Goal: Feedback & Contribution: Leave review/rating

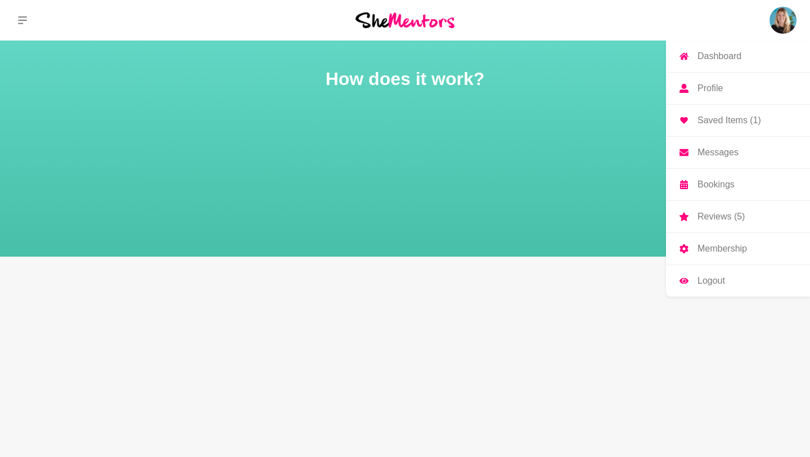
click at [780, 23] on img at bounding box center [782, 20] width 27 height 27
click at [714, 67] on link "Dashboard" at bounding box center [738, 55] width 144 height 31
click at [707, 60] on p "Dashboard" at bounding box center [719, 56] width 44 height 9
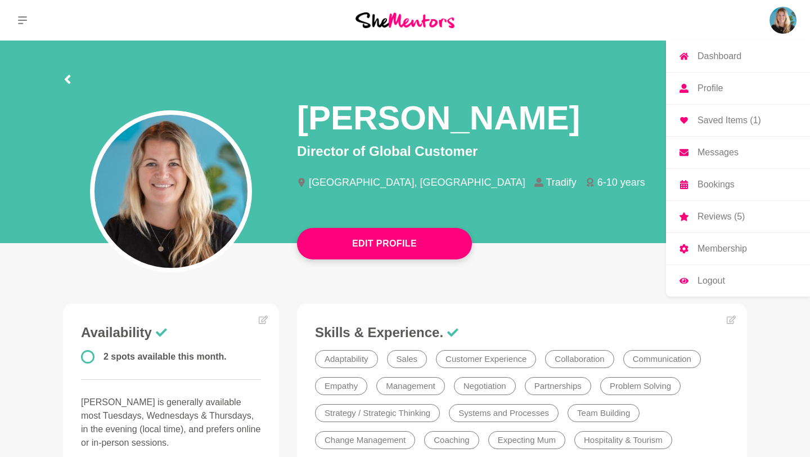
click at [701, 52] on p "Dashboard" at bounding box center [719, 56] width 44 height 9
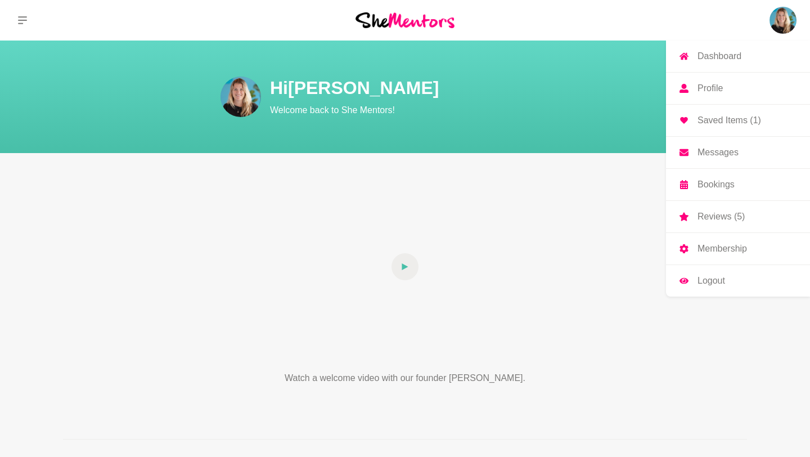
click at [711, 187] on p "Bookings" at bounding box center [715, 184] width 37 height 9
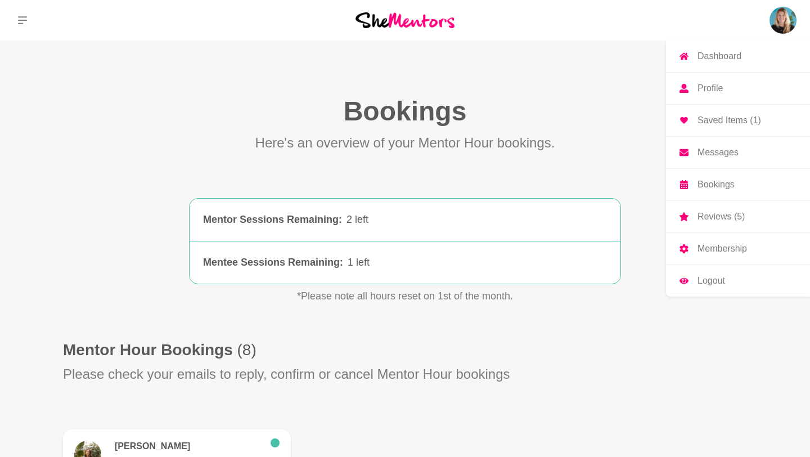
click at [779, 22] on img at bounding box center [782, 20] width 27 height 27
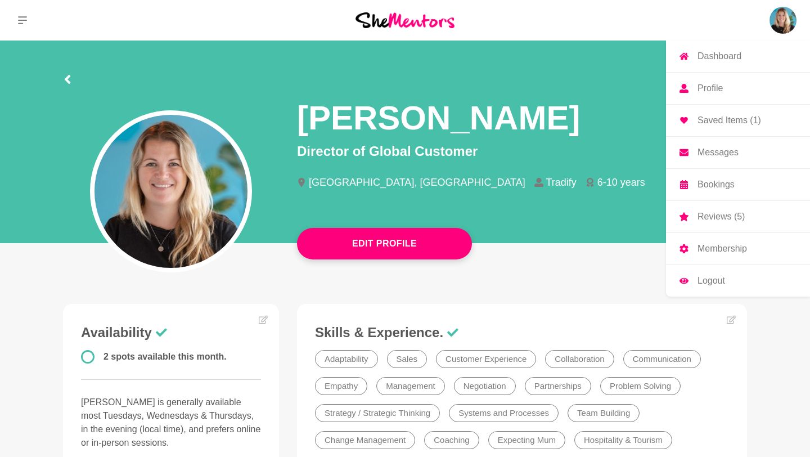
click at [716, 209] on link "Reviews (5)" at bounding box center [738, 216] width 144 height 31
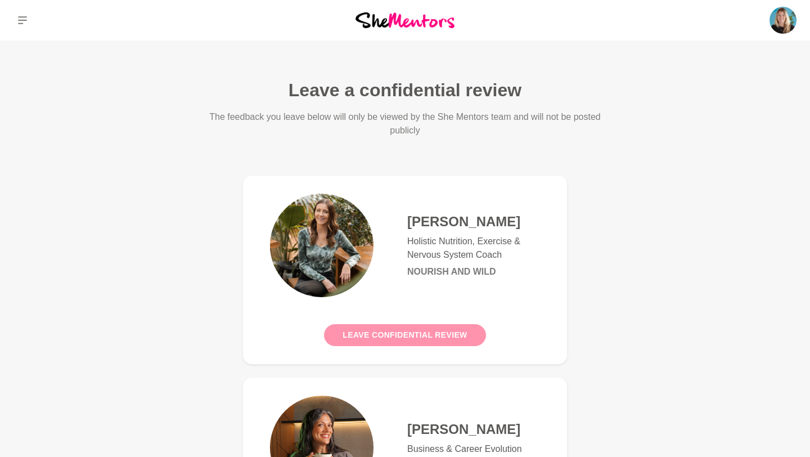
click at [445, 333] on button "Leave confidential review" at bounding box center [404, 335] width 161 height 22
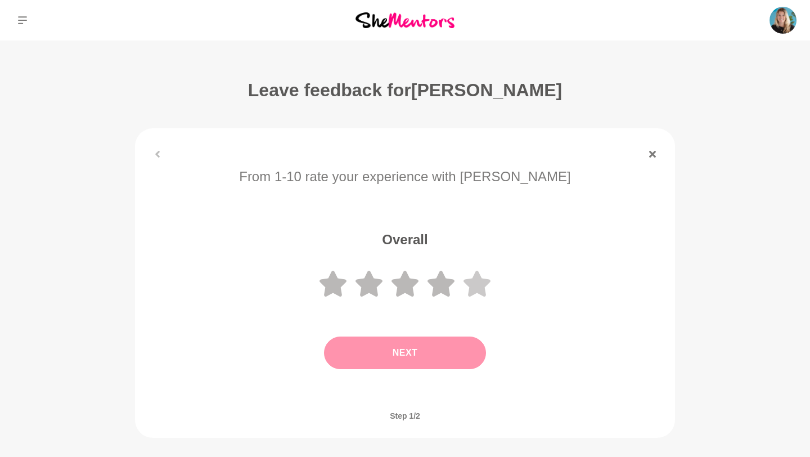
click at [484, 285] on icon at bounding box center [476, 283] width 27 height 26
click at [405, 367] on button "Next" at bounding box center [405, 352] width 162 height 33
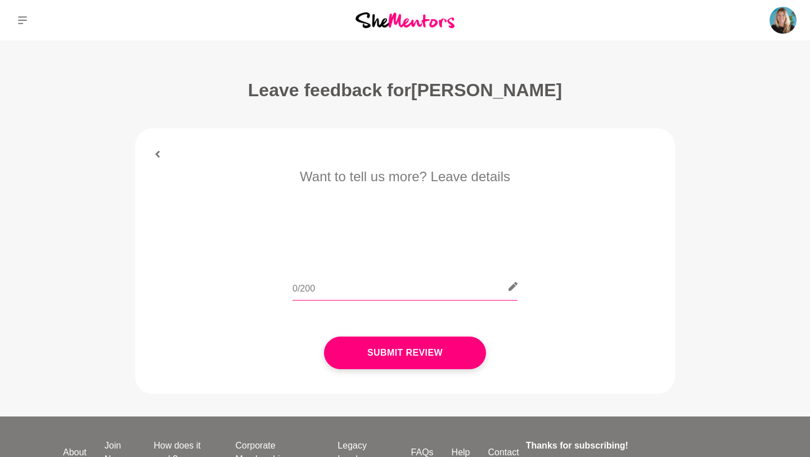
click at [362, 285] on input "text" at bounding box center [404, 287] width 225 height 28
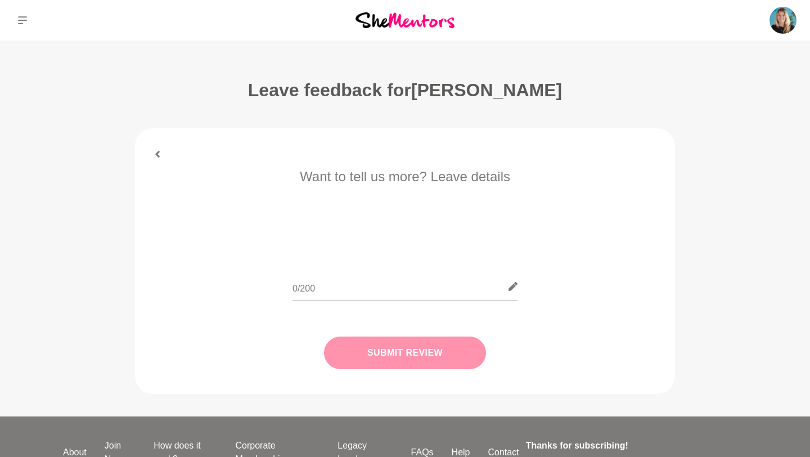
click at [396, 366] on button "Submit Review" at bounding box center [405, 352] width 162 height 33
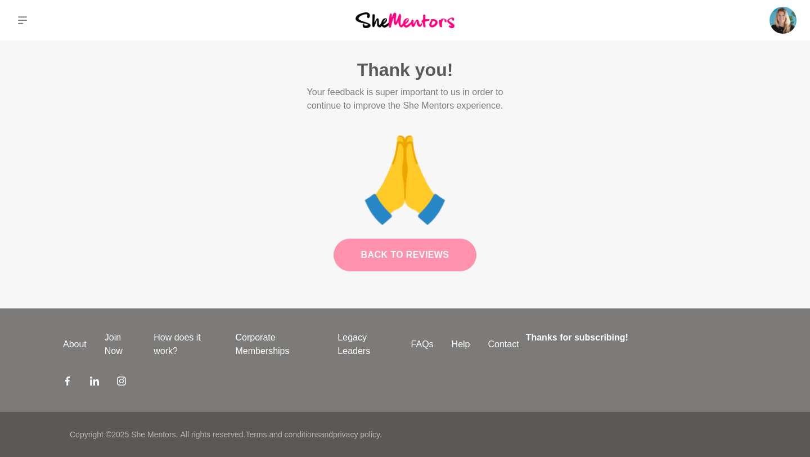
click at [370, 262] on link "Back to Reviews" at bounding box center [404, 254] width 143 height 33
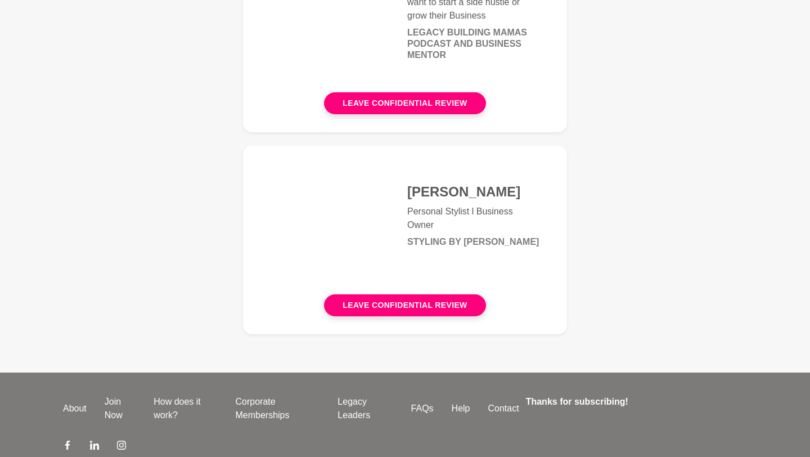
scroll to position [490, 0]
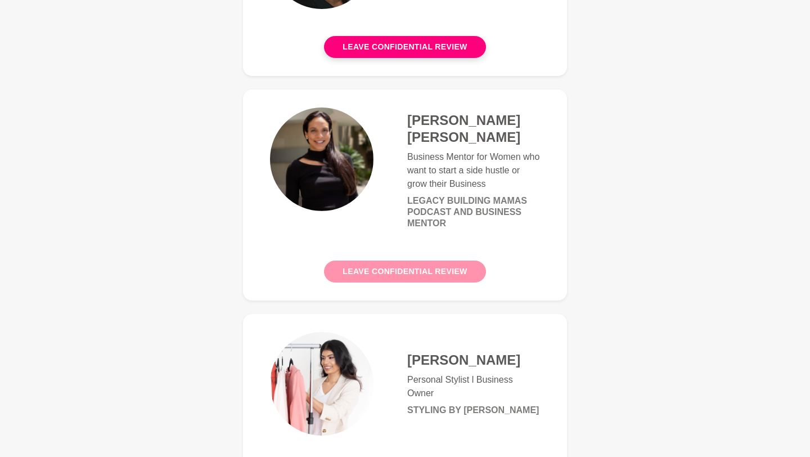
click at [374, 260] on button "Leave confidential review" at bounding box center [404, 271] width 161 height 22
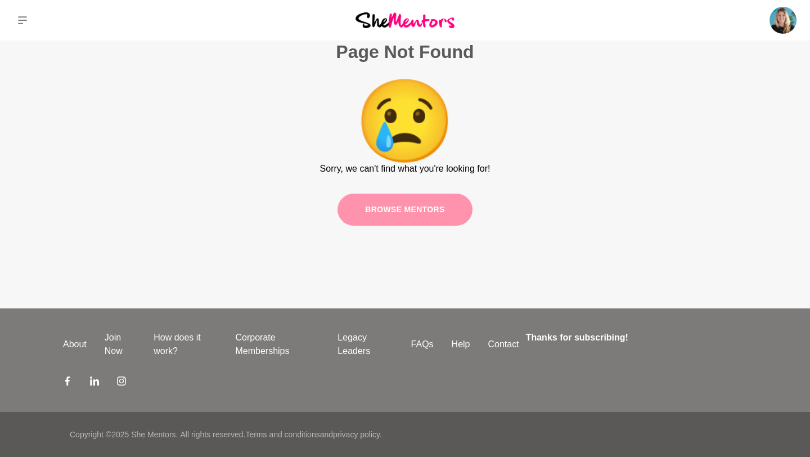
click at [419, 213] on link "Browse mentors" at bounding box center [404, 209] width 135 height 32
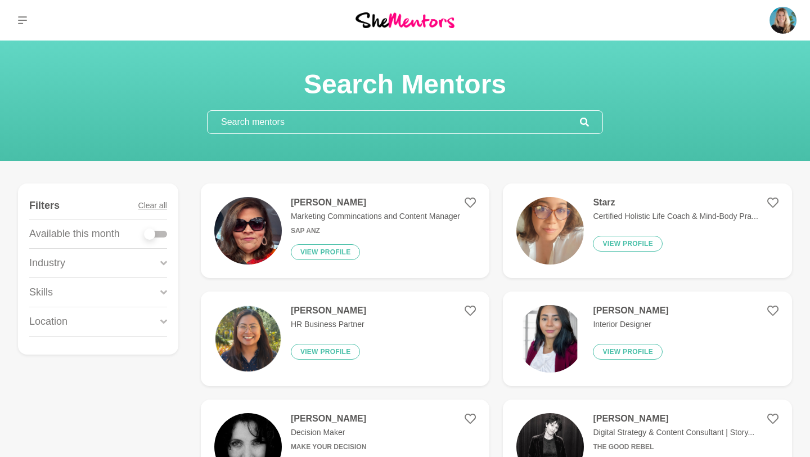
click at [386, 120] on input "text" at bounding box center [394, 122] width 372 height 22
click at [703, 223] on div "Starz Certified Holistic Life Coach & Mind-Body Pra... View profile" at bounding box center [671, 230] width 174 height 67
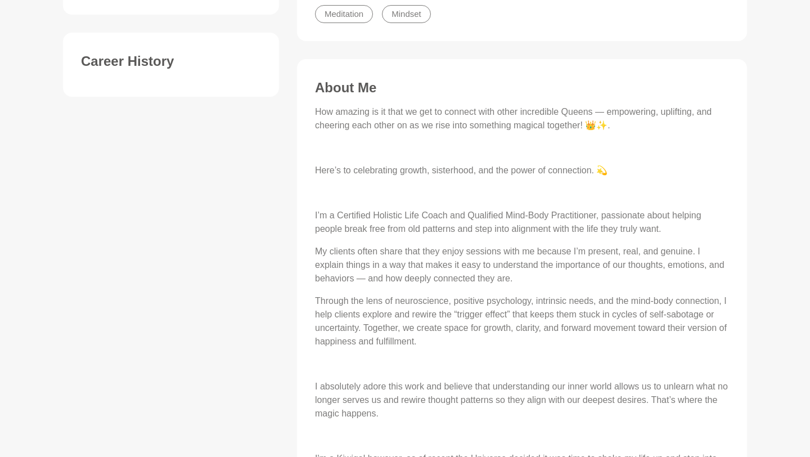
scroll to position [39, 0]
